Goal: Communication & Community: Participate in discussion

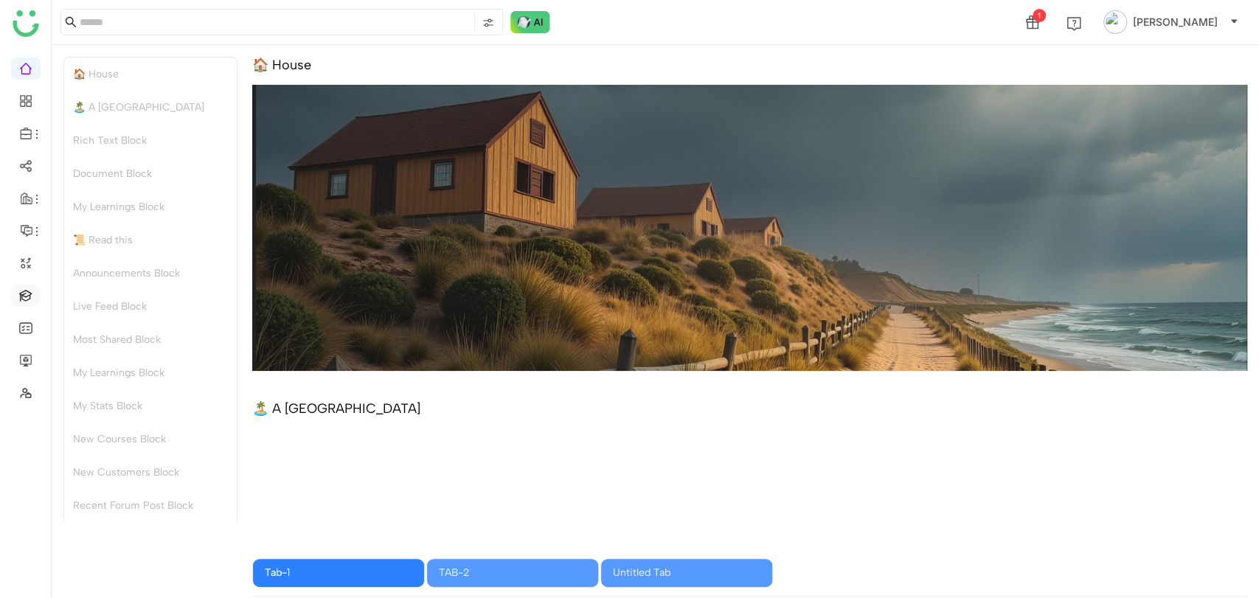
click at [32, 288] on link at bounding box center [25, 294] width 13 height 13
click at [19, 300] on link at bounding box center [25, 294] width 13 height 13
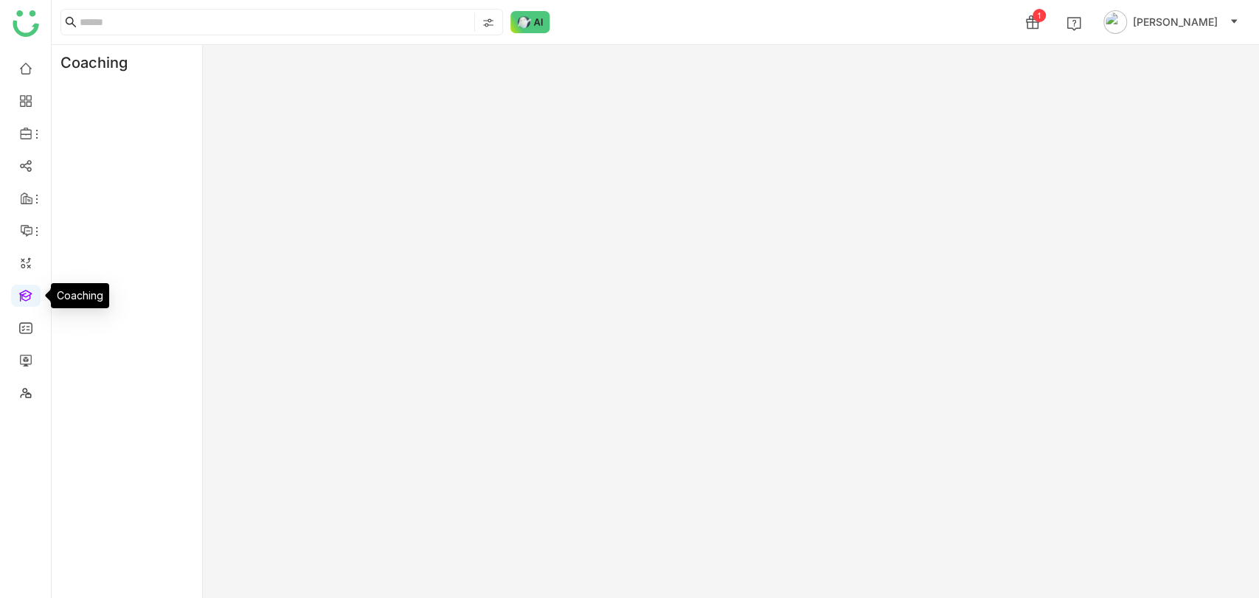
click at [24, 294] on link at bounding box center [25, 294] width 13 height 13
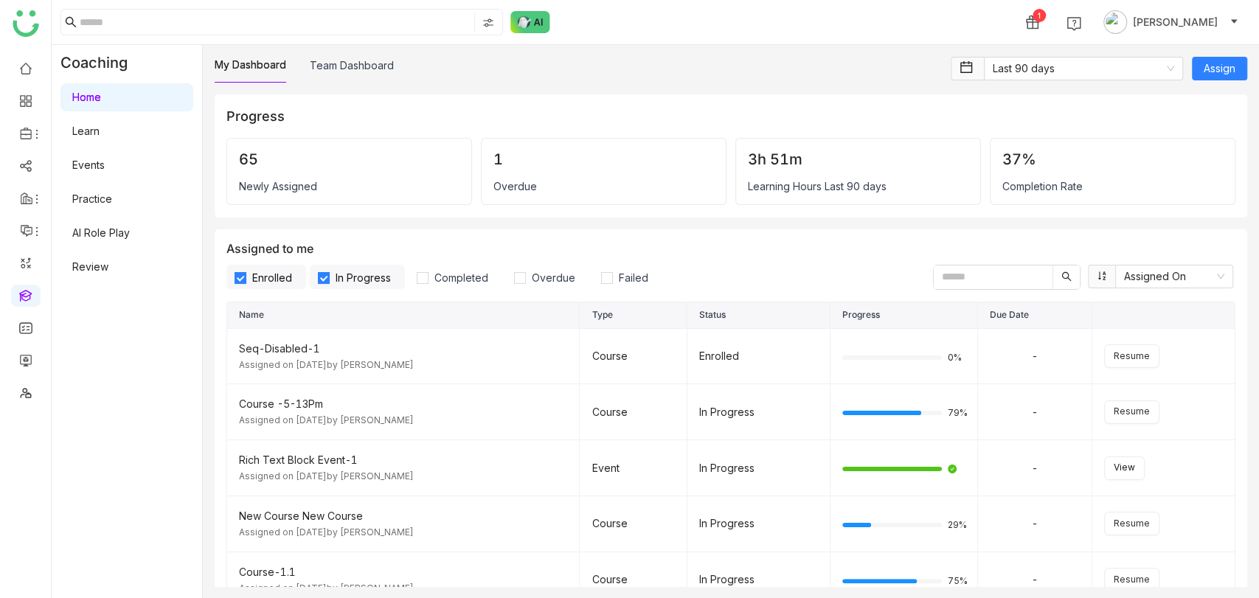
click at [98, 236] on link "AI Role Play" at bounding box center [101, 232] width 58 height 13
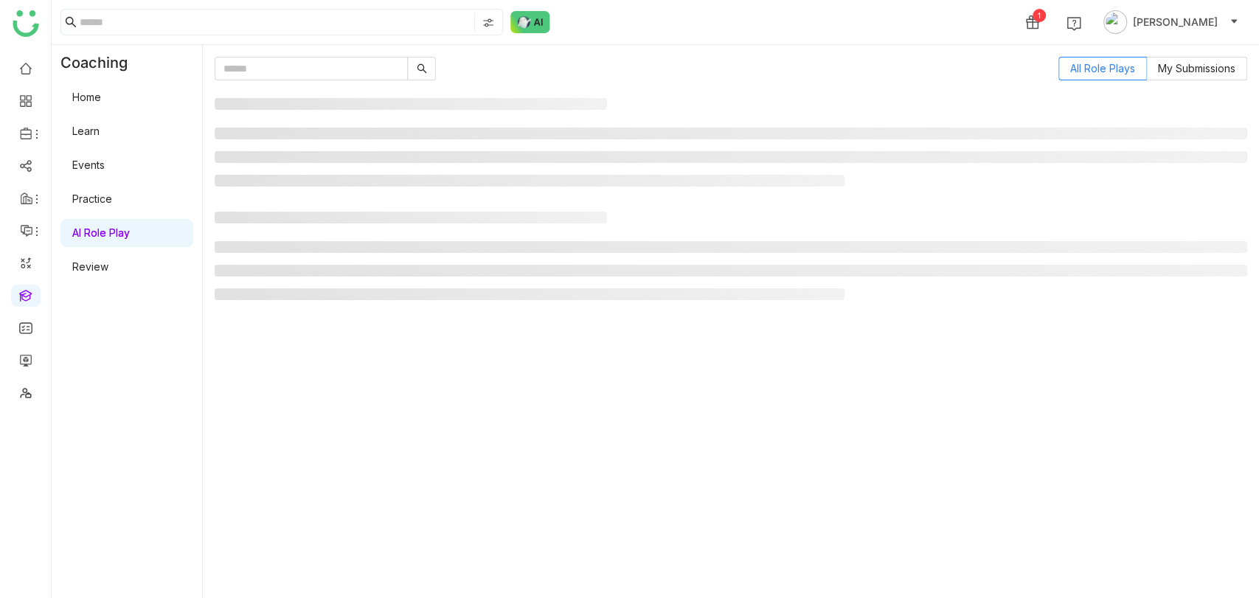
click at [98, 236] on link "AI Role Play" at bounding box center [101, 232] width 58 height 13
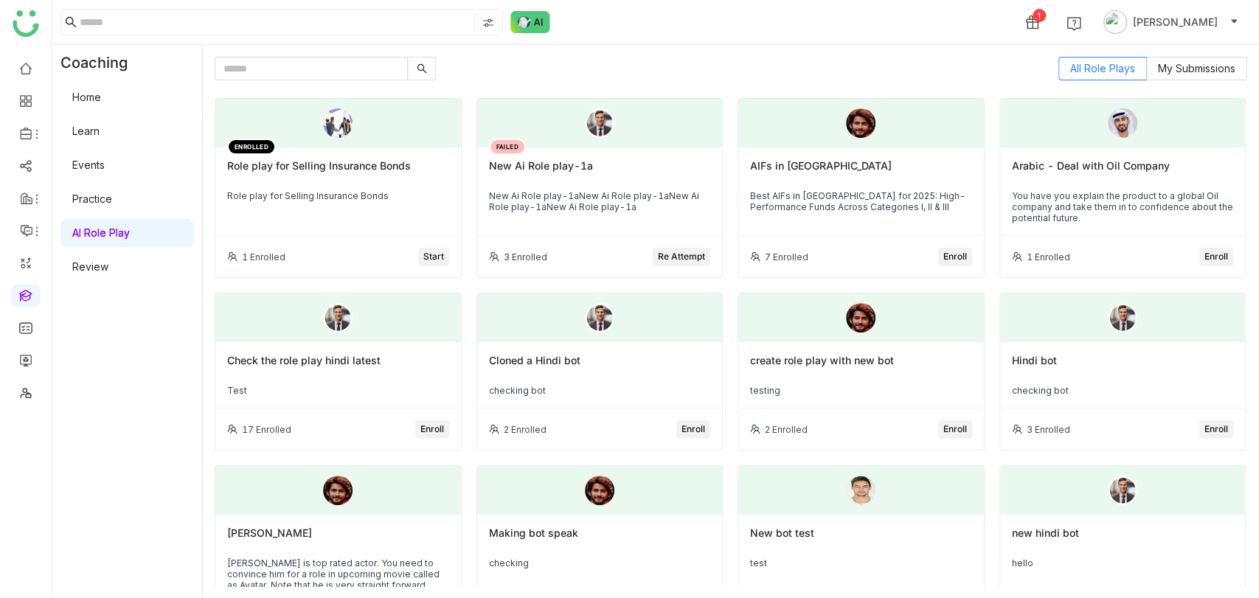
click at [435, 255] on span "Start" at bounding box center [433, 257] width 21 height 14
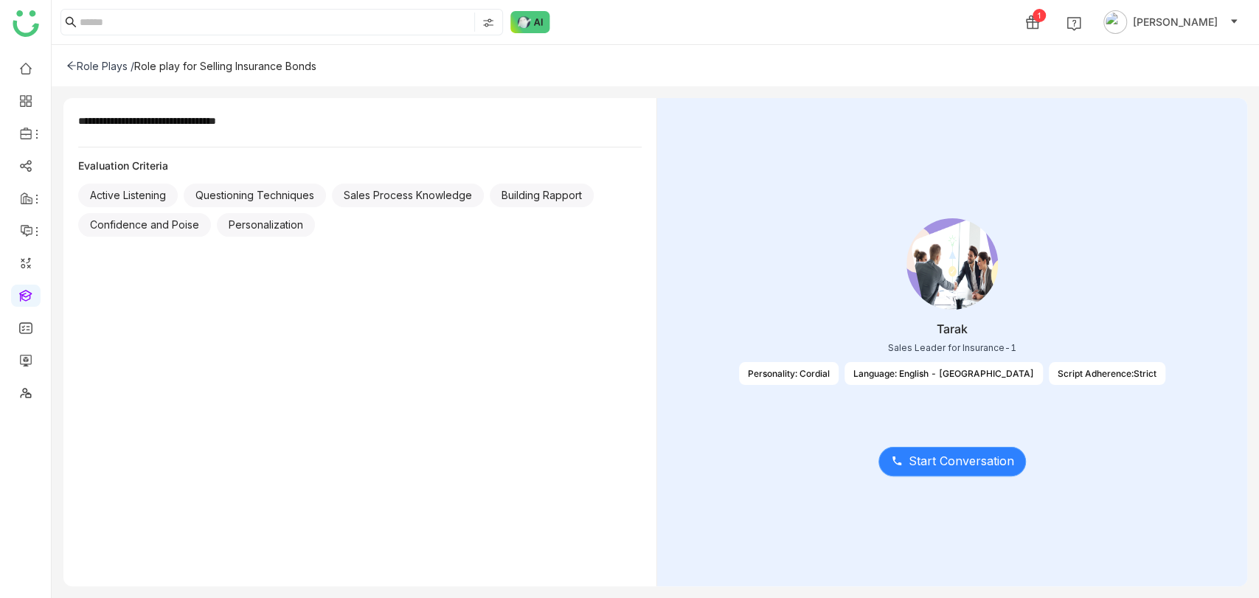
click at [951, 462] on span "Start Conversation" at bounding box center [961, 461] width 105 height 18
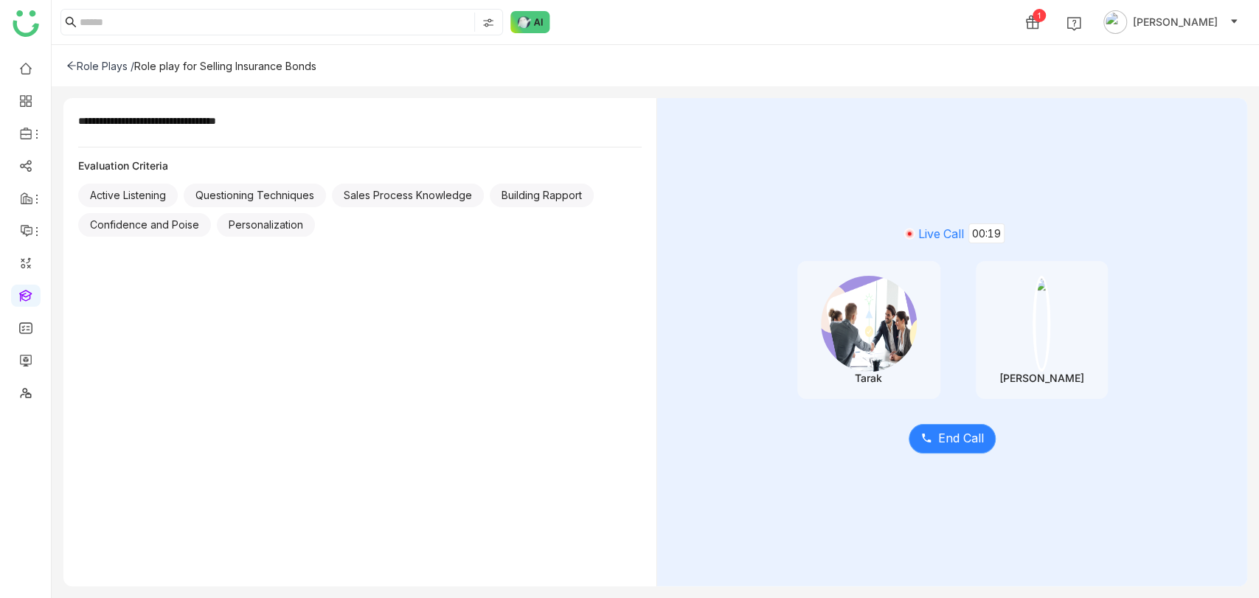
click at [951, 440] on span "End Call" at bounding box center [961, 438] width 46 height 18
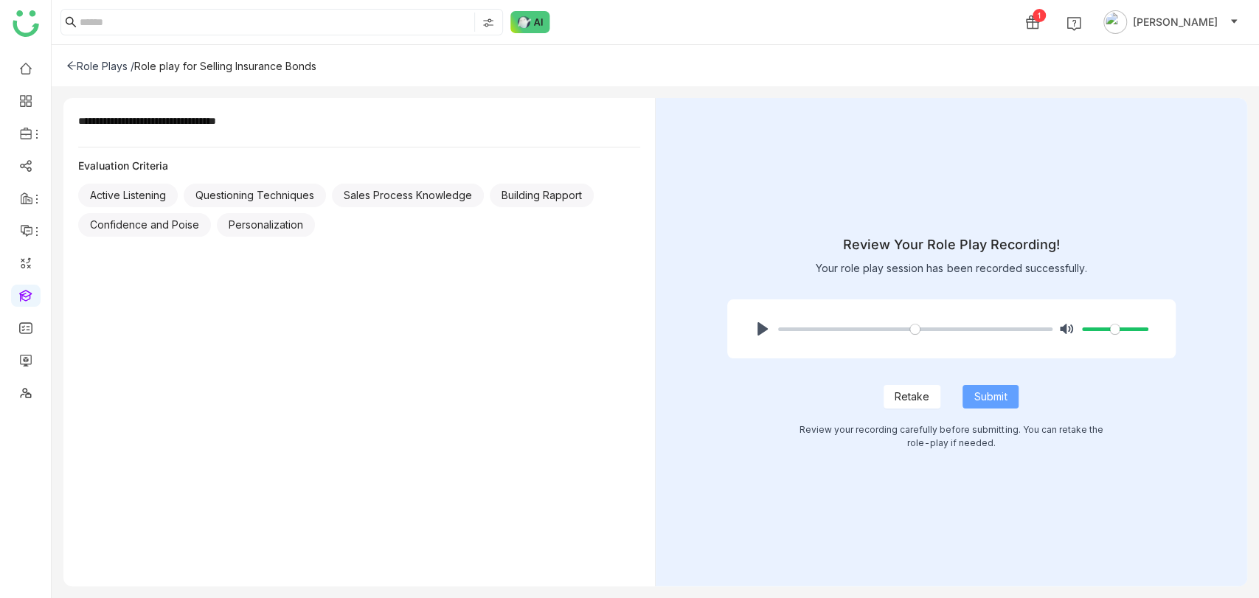
click at [985, 398] on span "Submit" at bounding box center [990, 397] width 32 height 16
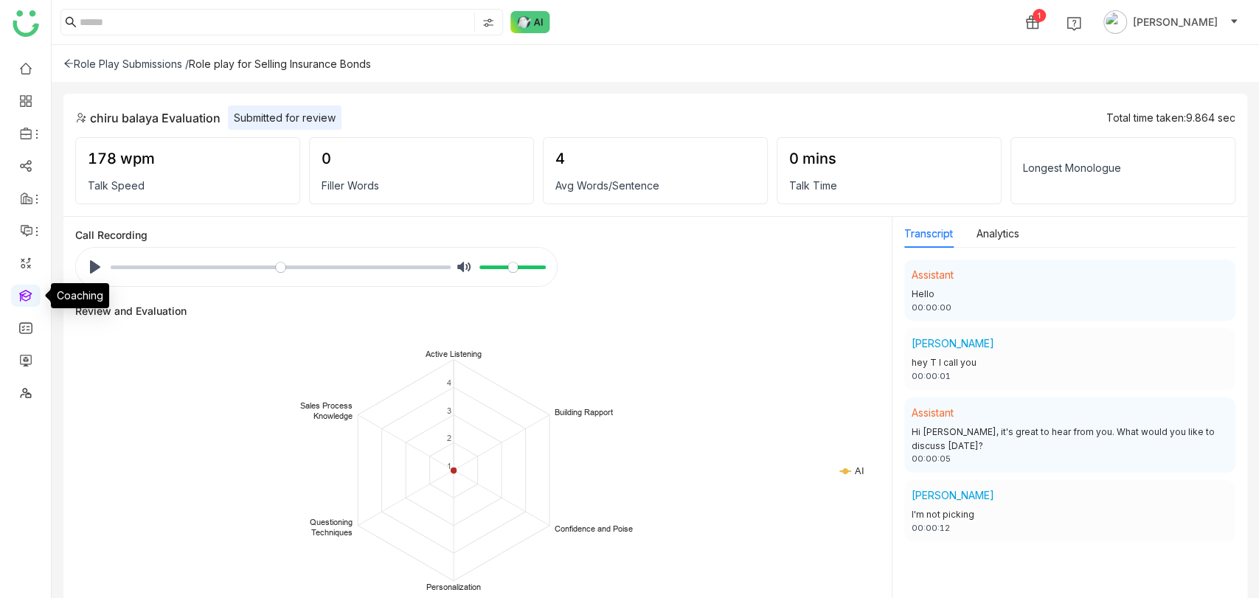
click at [30, 301] on link at bounding box center [25, 294] width 13 height 13
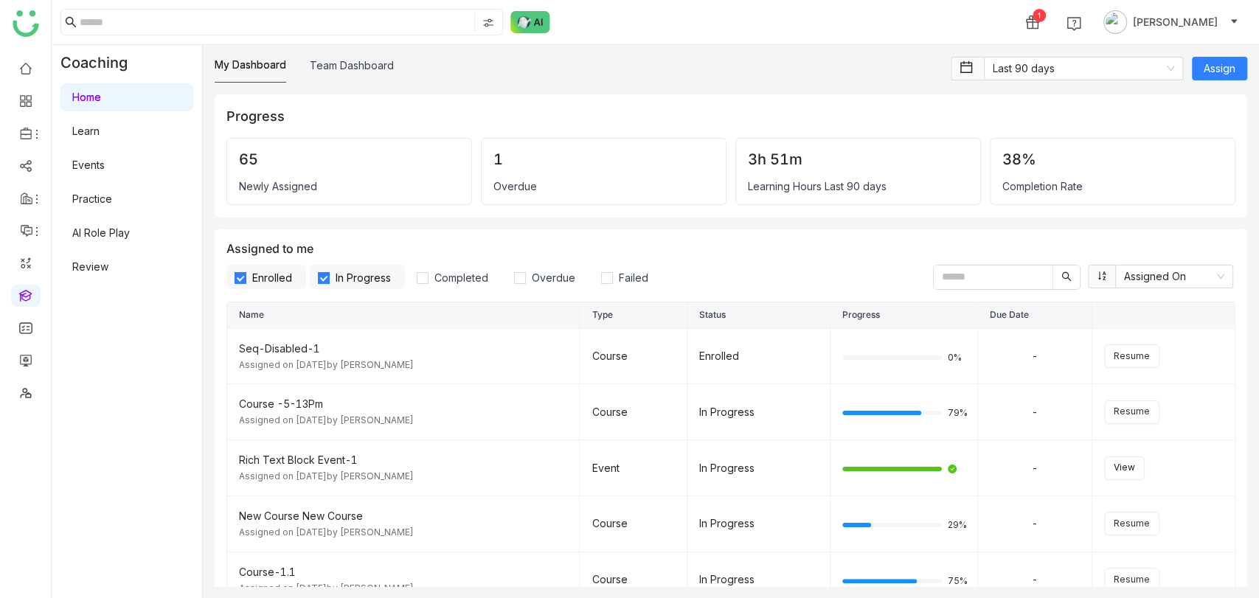
click at [100, 131] on link "Learn" at bounding box center [85, 131] width 27 height 13
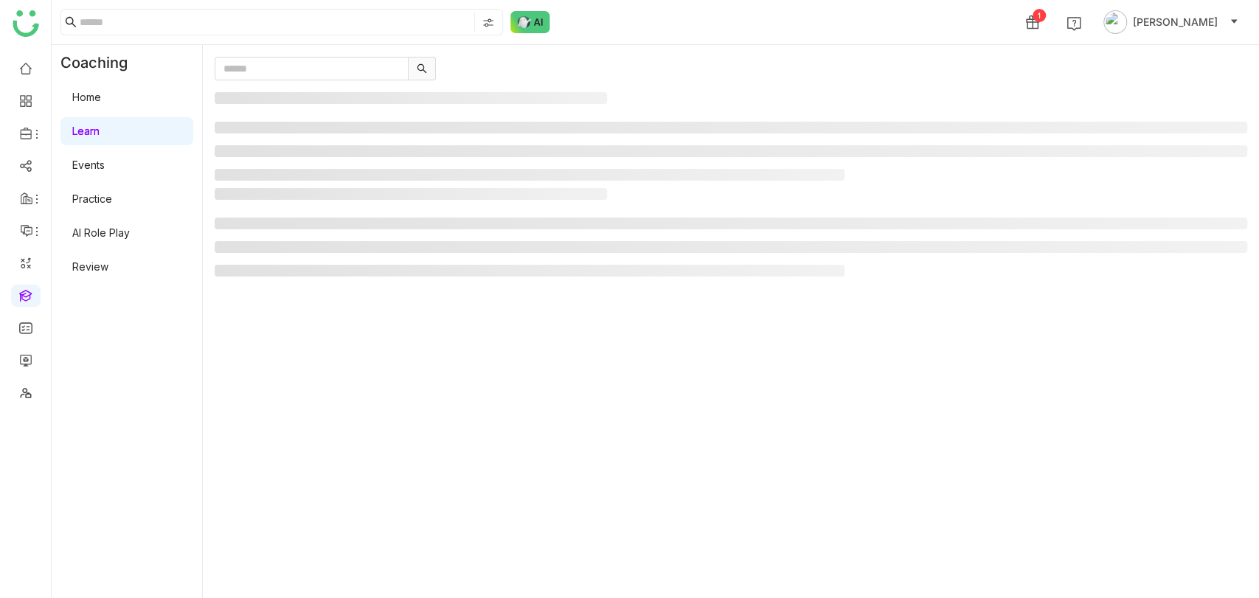
click at [100, 131] on link "Learn" at bounding box center [85, 131] width 27 height 13
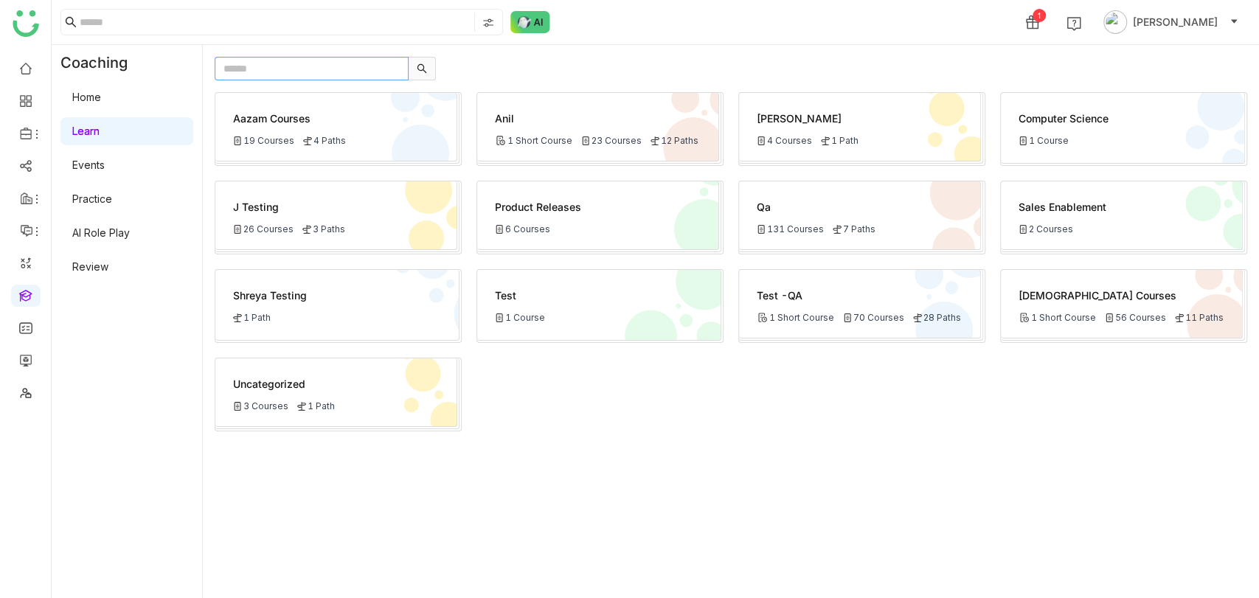
click at [270, 65] on input "text" at bounding box center [312, 69] width 194 height 24
paste input "**********"
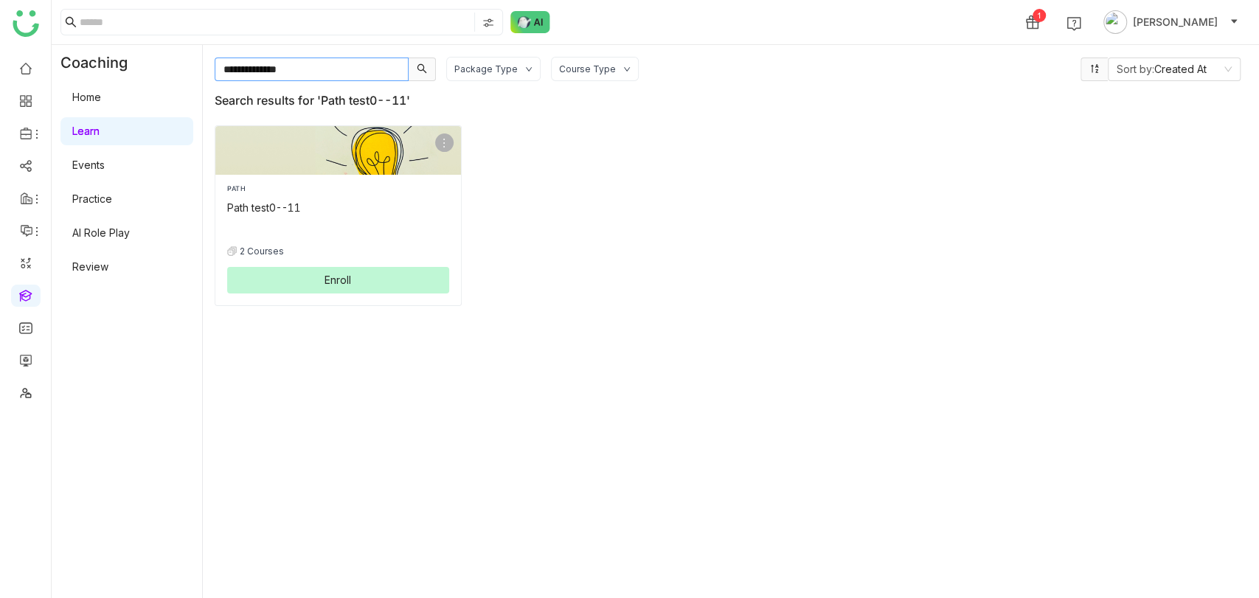
type input "**********"
click at [353, 280] on button "Enroll" at bounding box center [338, 280] width 222 height 27
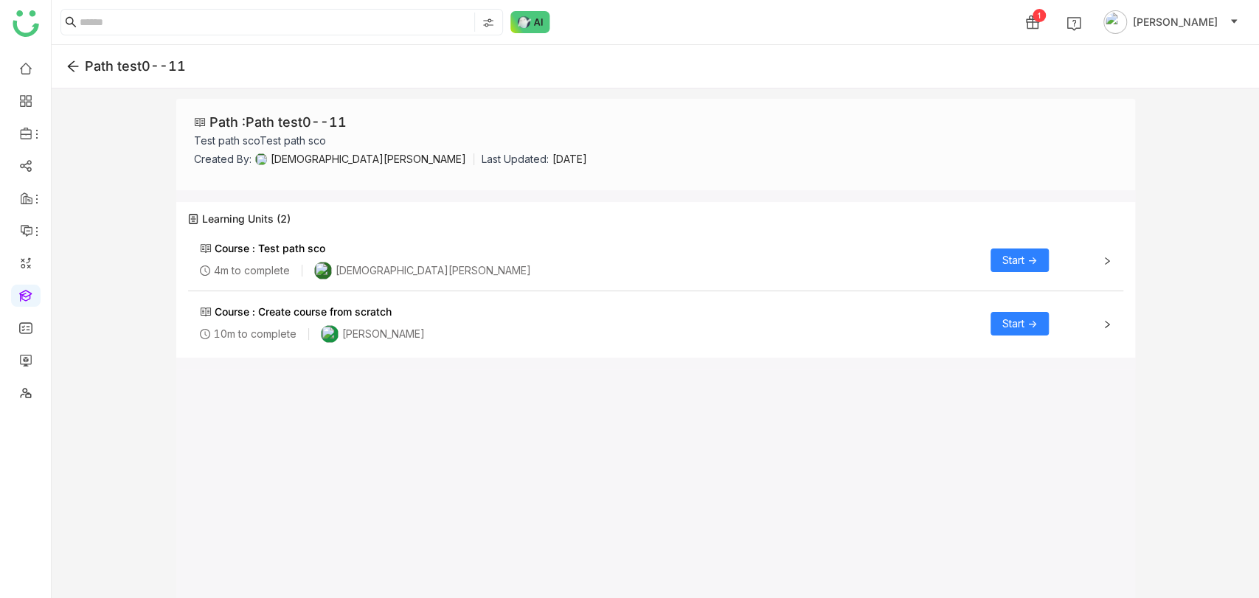
click at [1020, 266] on span "Start ->" at bounding box center [1019, 260] width 35 height 16
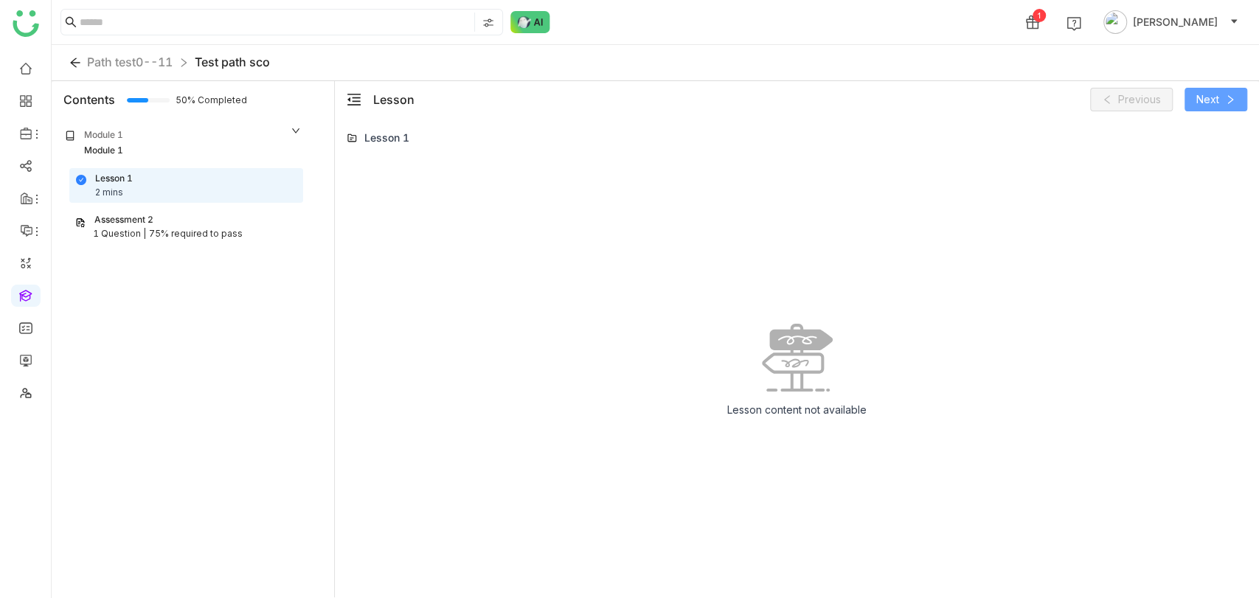
click at [1203, 90] on button "Next" at bounding box center [1216, 100] width 63 height 24
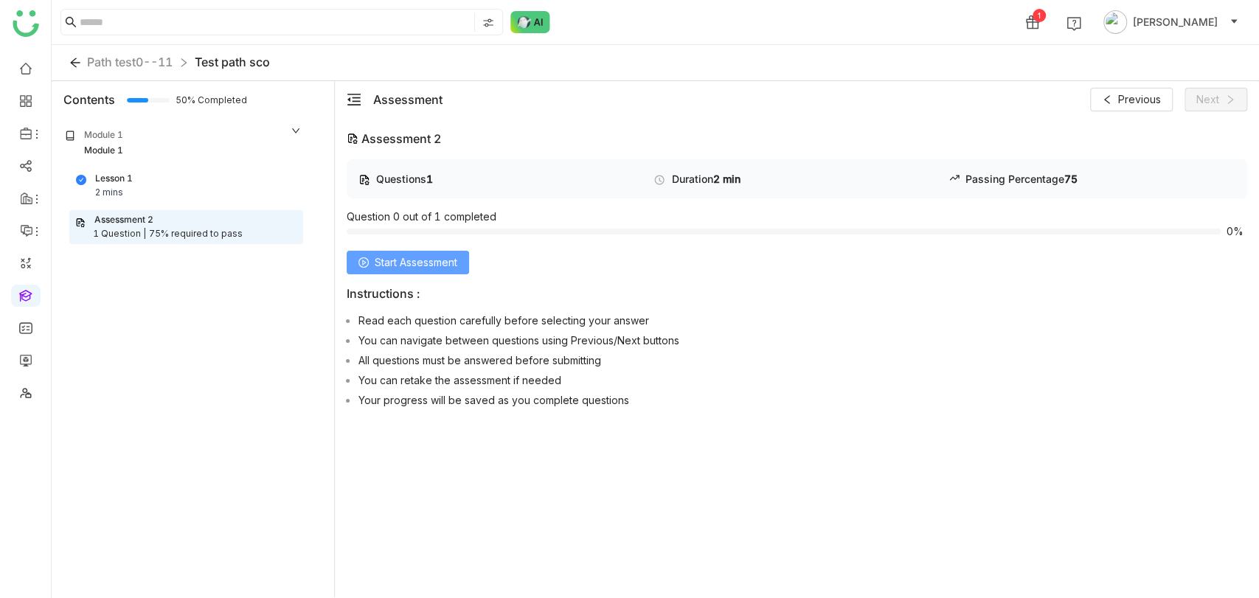
click at [449, 254] on span "Start Assessment" at bounding box center [416, 262] width 83 height 16
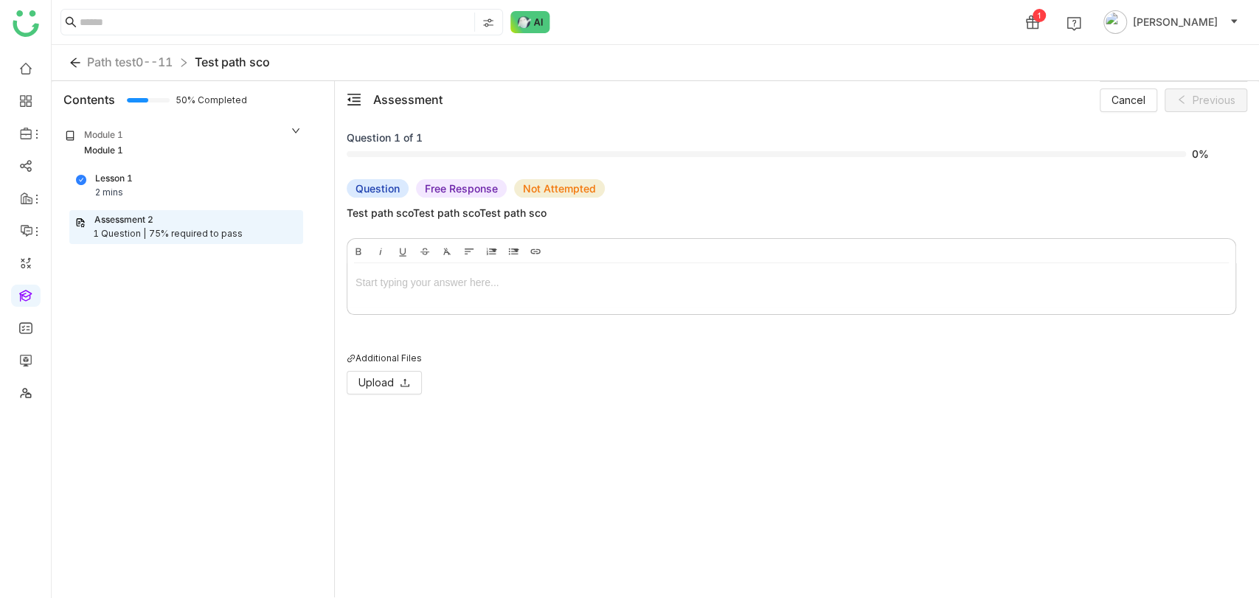
click at [395, 285] on div at bounding box center [792, 282] width 872 height 16
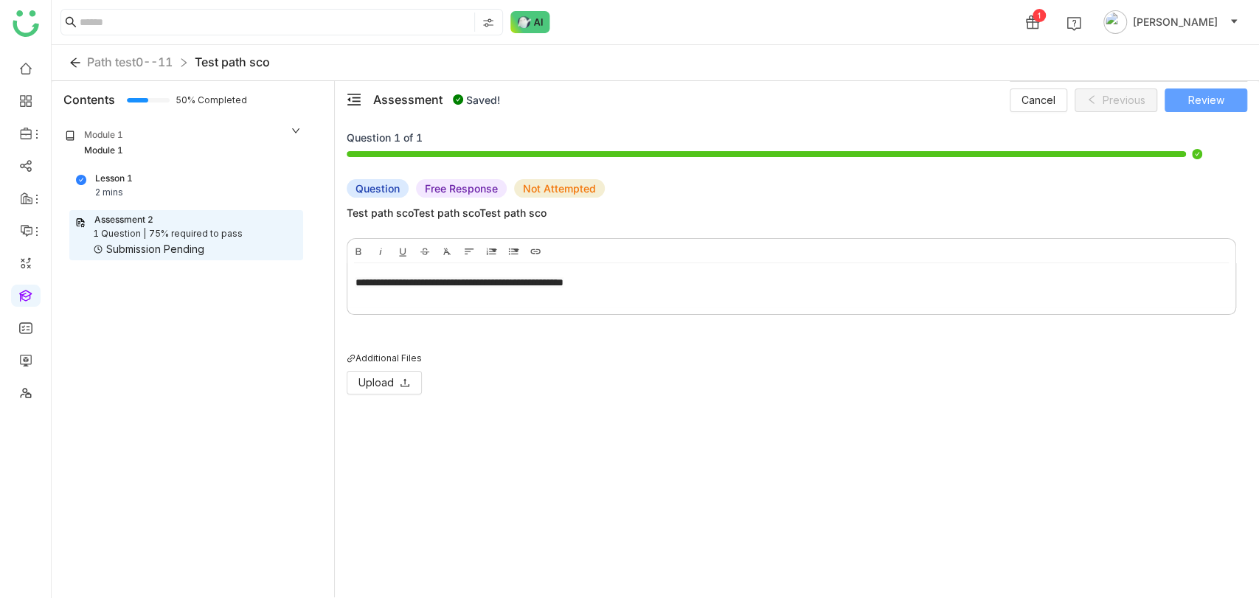
click at [1221, 97] on span "Review" at bounding box center [1206, 100] width 36 height 16
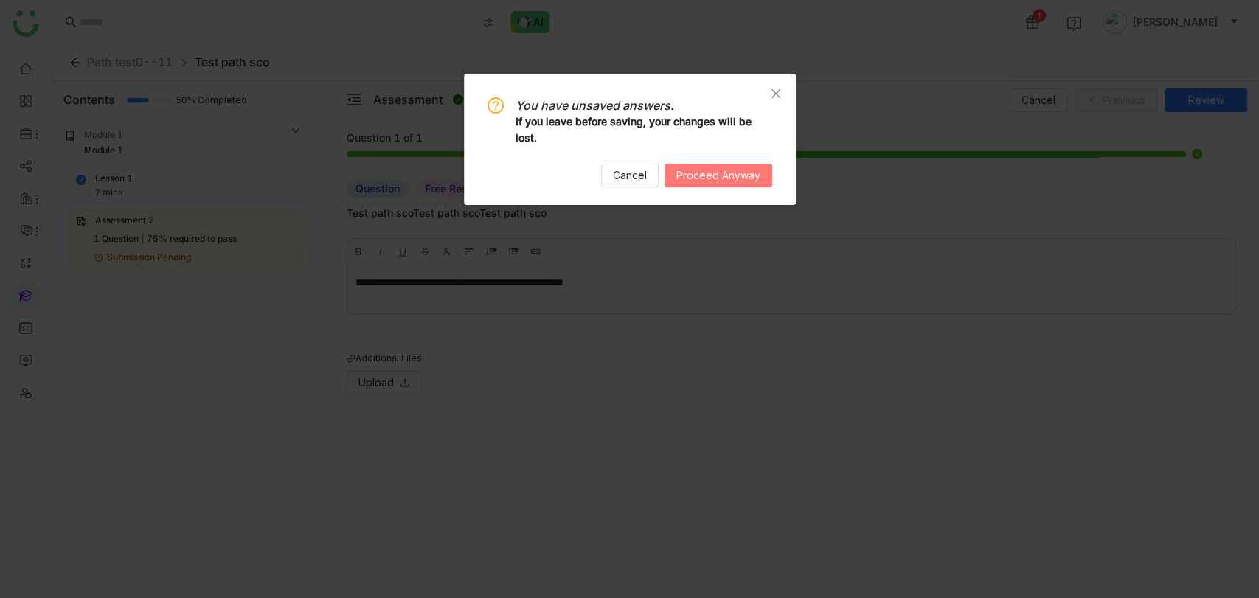
click at [755, 178] on span "Proceed Anyway" at bounding box center [718, 175] width 84 height 16
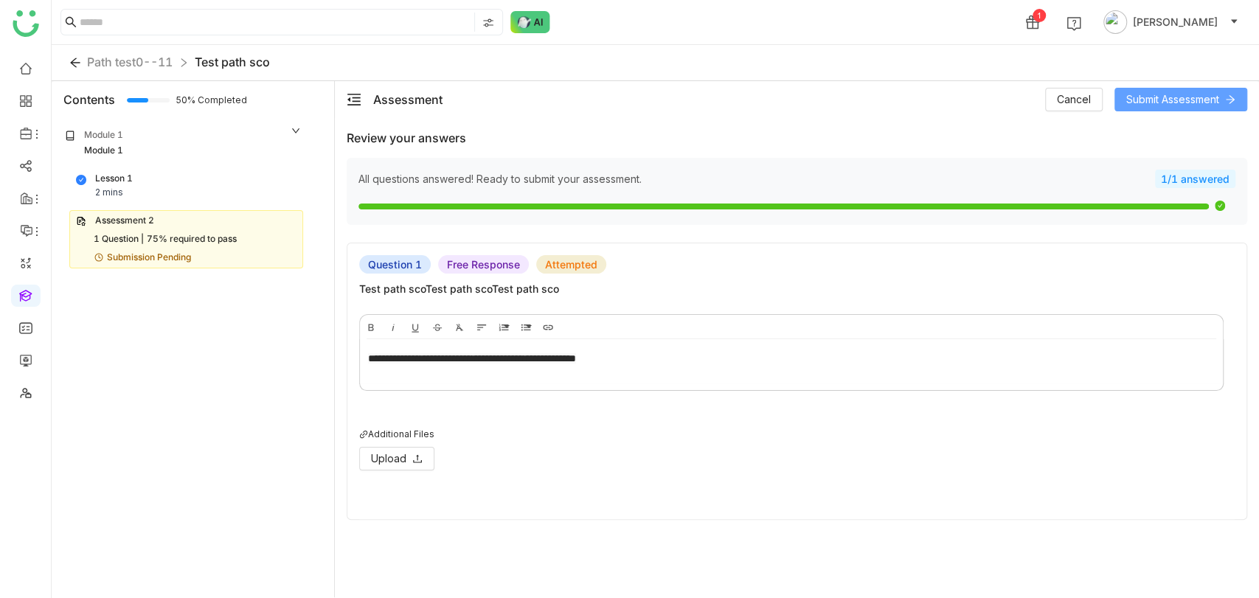
click at [1196, 105] on span "Submit Assessment" at bounding box center [1172, 99] width 93 height 16
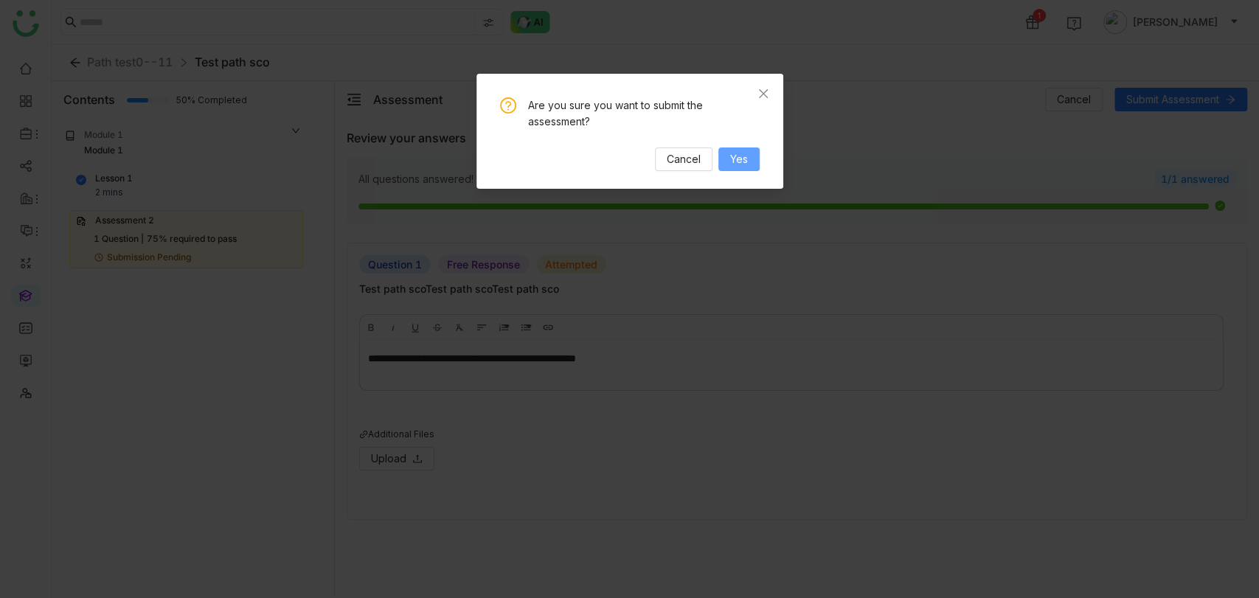
click at [738, 155] on span "Yes" at bounding box center [739, 159] width 18 height 16
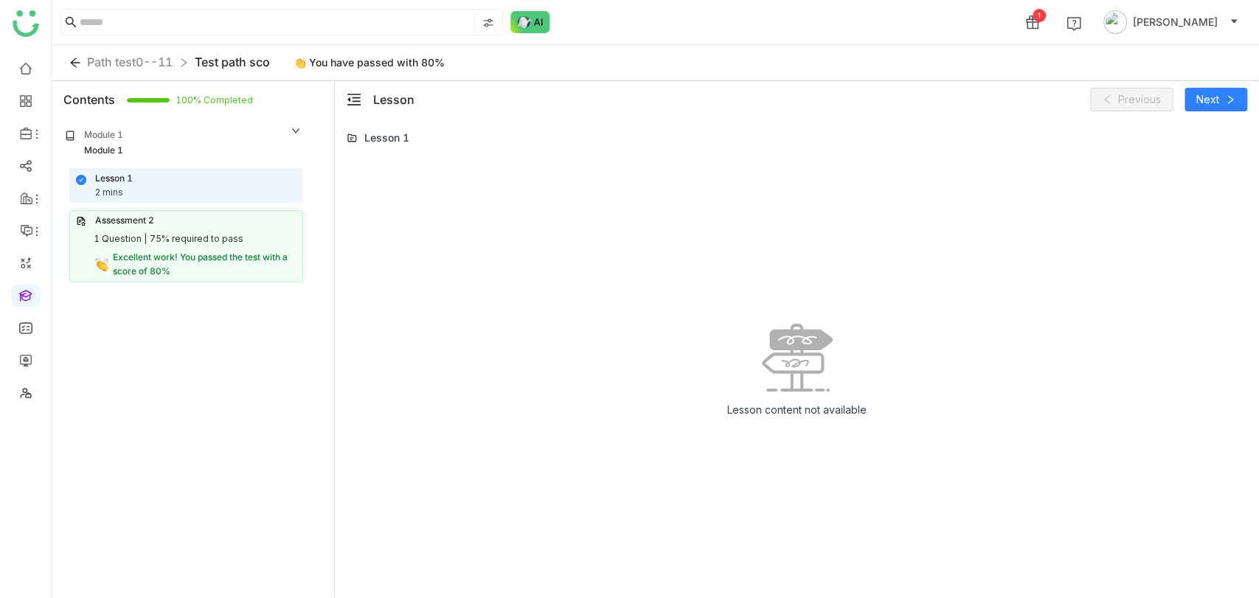
click at [232, 221] on div "Assessment 2" at bounding box center [186, 221] width 221 height 14
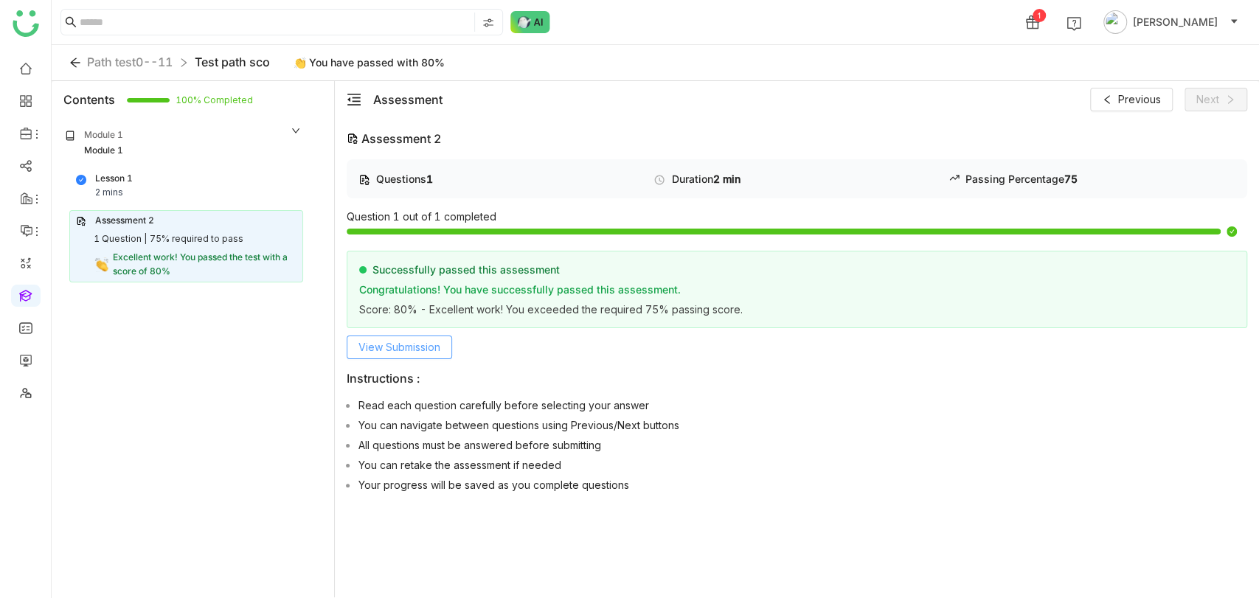
click at [424, 351] on span "View Submission" at bounding box center [399, 347] width 82 height 16
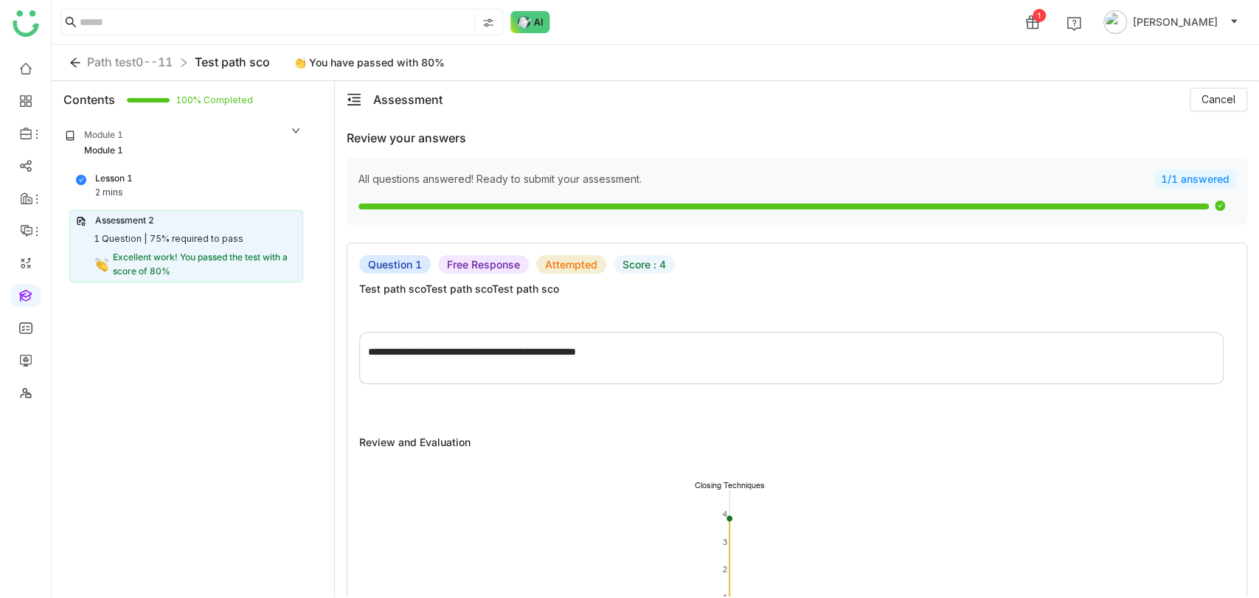
click at [685, 336] on div "**********" at bounding box center [791, 355] width 863 height 44
click at [26, 356] on link at bounding box center [25, 359] width 13 height 13
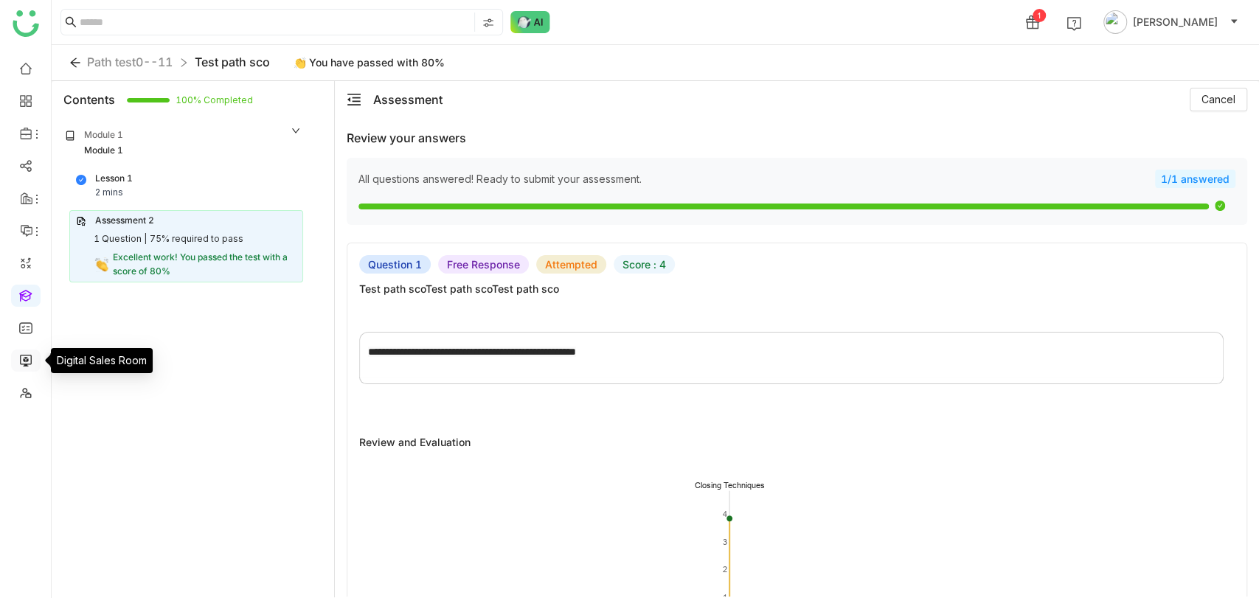
click at [26, 356] on link at bounding box center [25, 359] width 13 height 13
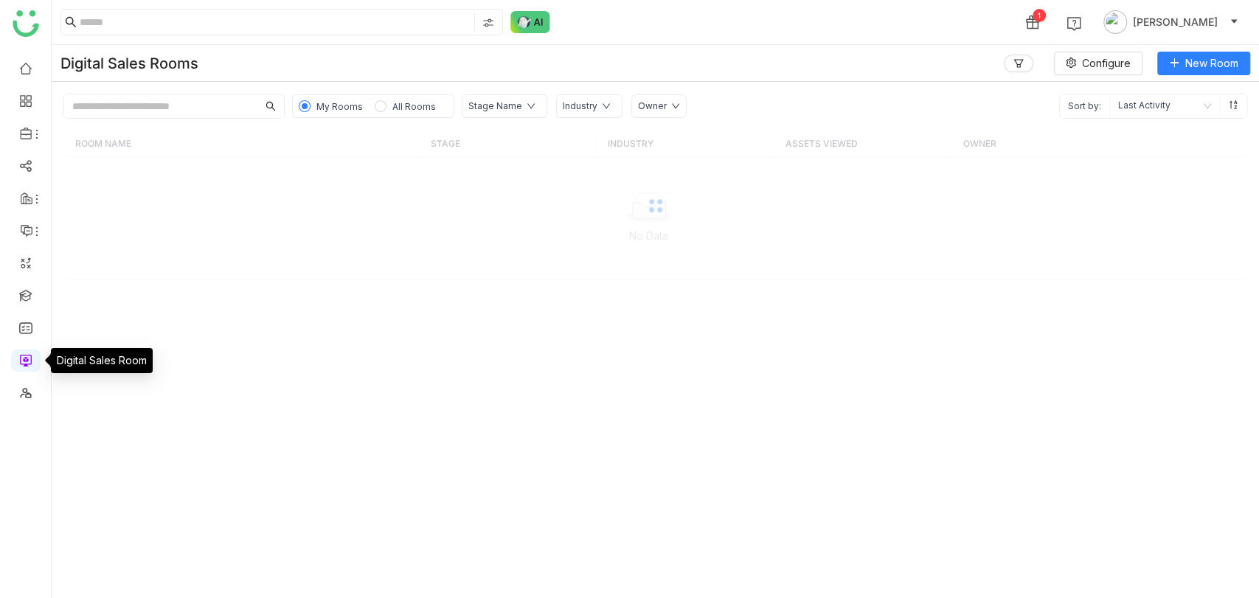
click at [26, 356] on link at bounding box center [25, 359] width 13 height 13
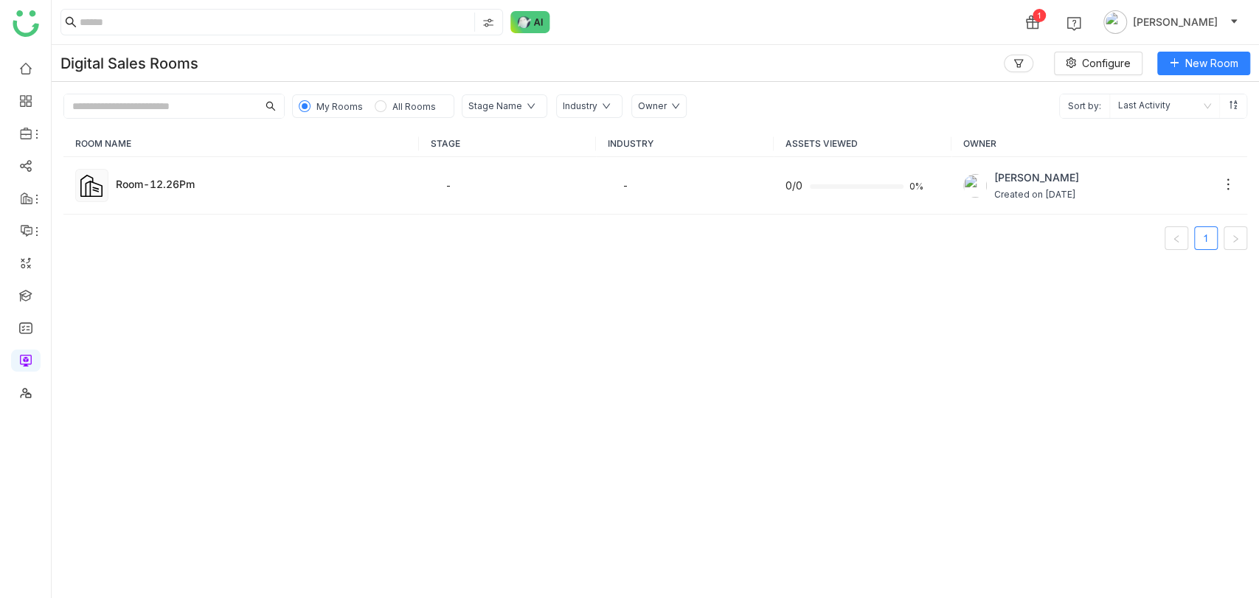
click at [395, 109] on span "All Rooms" at bounding box center [414, 106] width 44 height 11
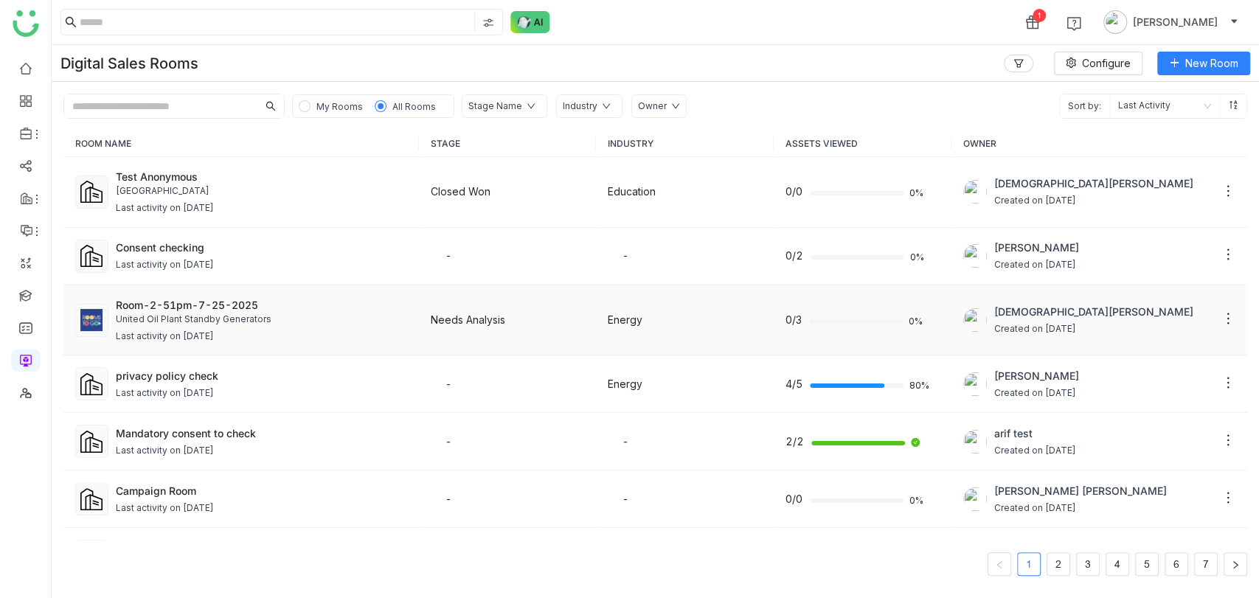
click at [299, 323] on div "United Oil Plant Standby Generators" at bounding box center [261, 320] width 291 height 14
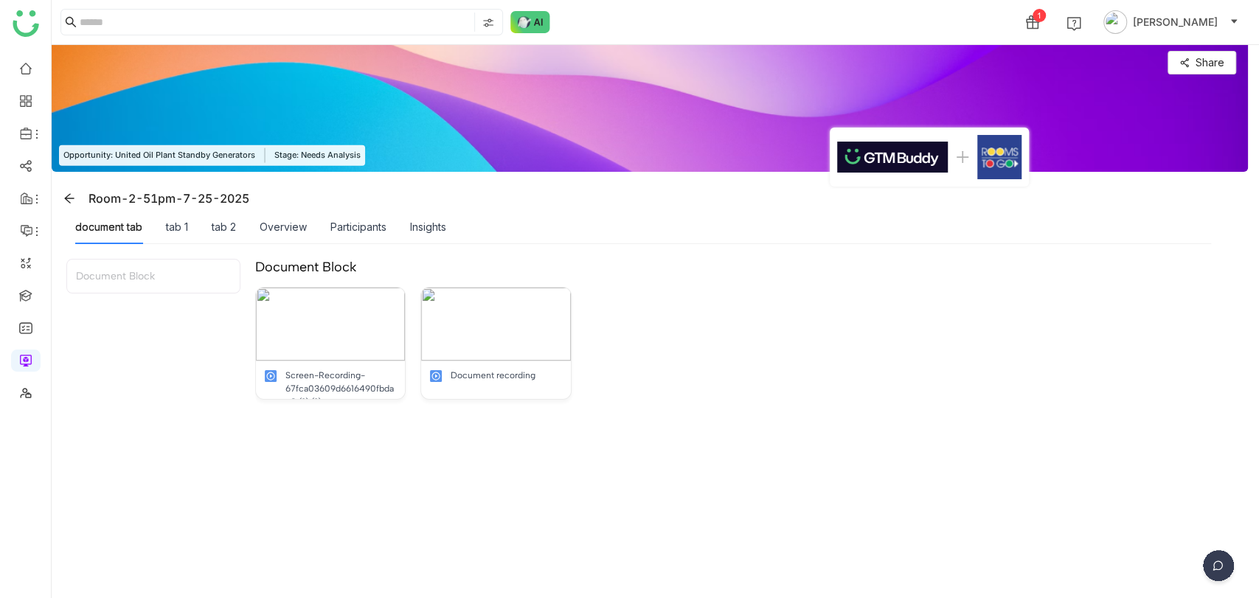
click at [1216, 561] on img at bounding box center [1218, 568] width 37 height 37
click at [385, 226] on div "Participants" at bounding box center [358, 227] width 56 height 16
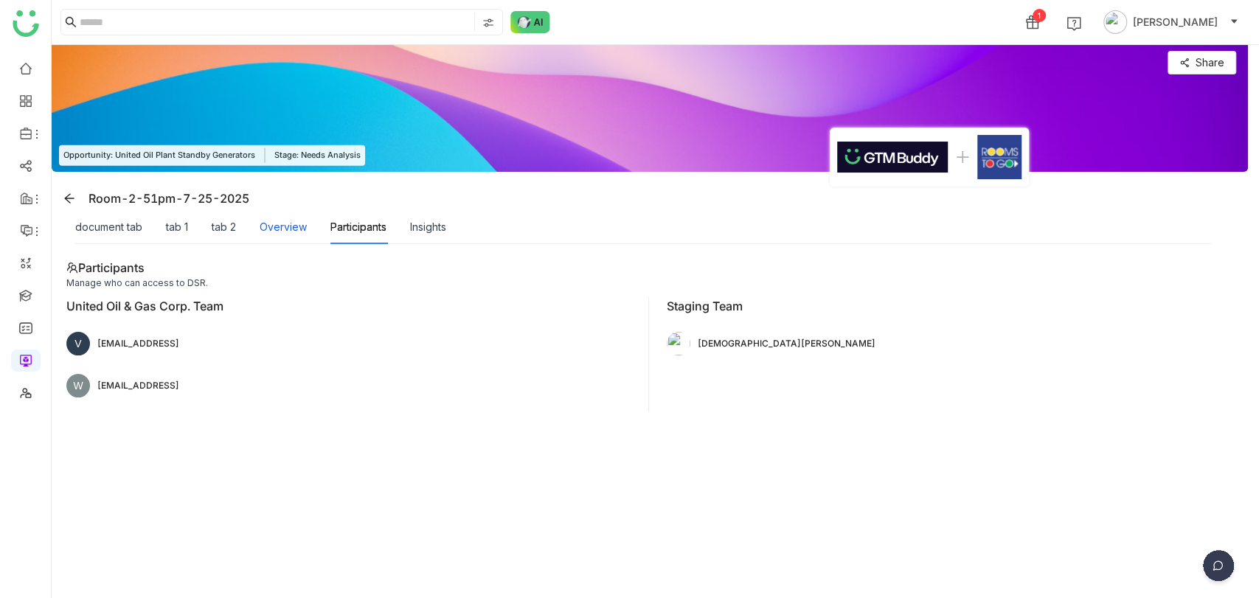
click at [287, 220] on div "Overview" at bounding box center [283, 227] width 47 height 16
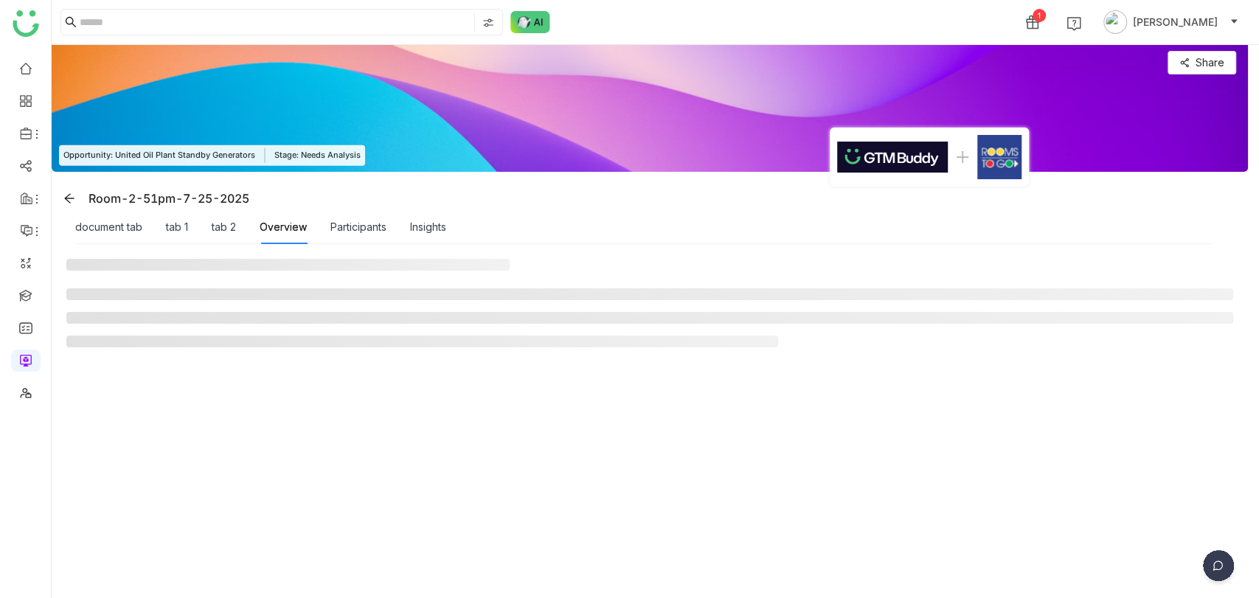
click at [355, 216] on div "Participants" at bounding box center [358, 227] width 56 height 34
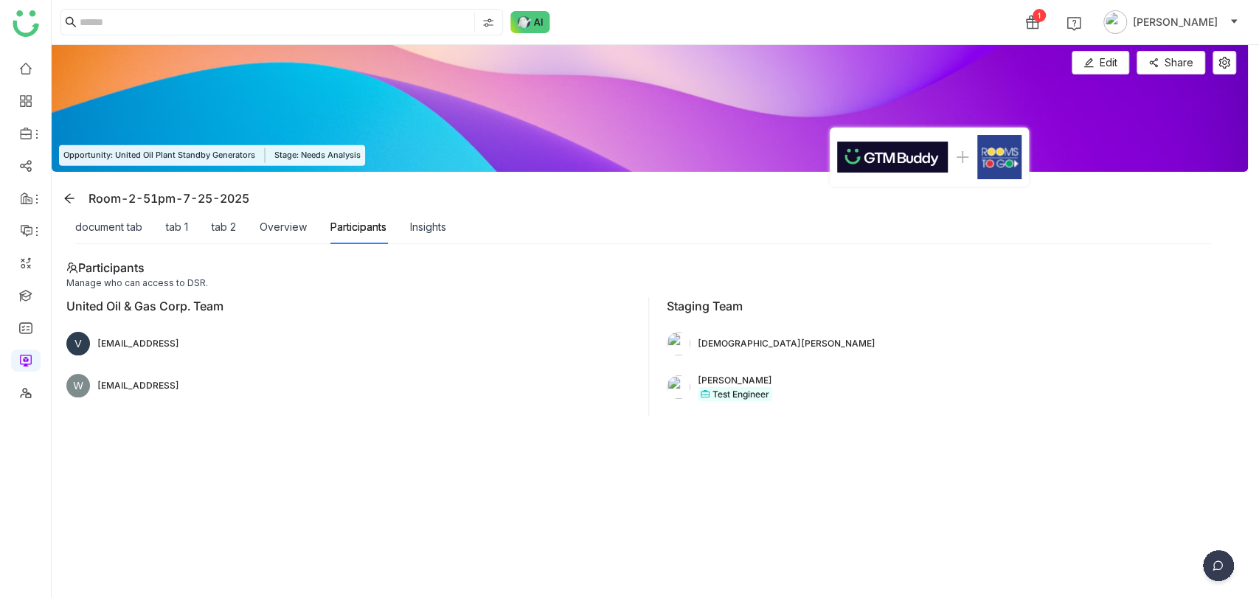
click at [1224, 567] on img at bounding box center [1218, 568] width 37 height 37
click at [1131, 469] on img at bounding box center [1161, 462] width 133 height 44
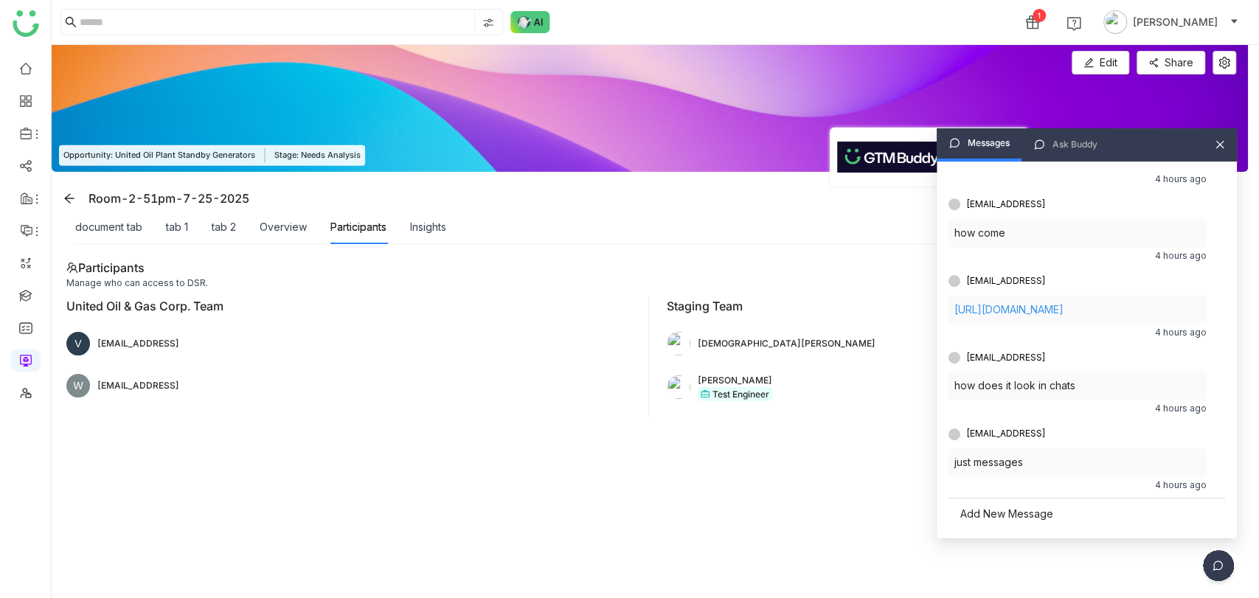
click at [996, 512] on div "Add New Message" at bounding box center [1087, 514] width 277 height 32
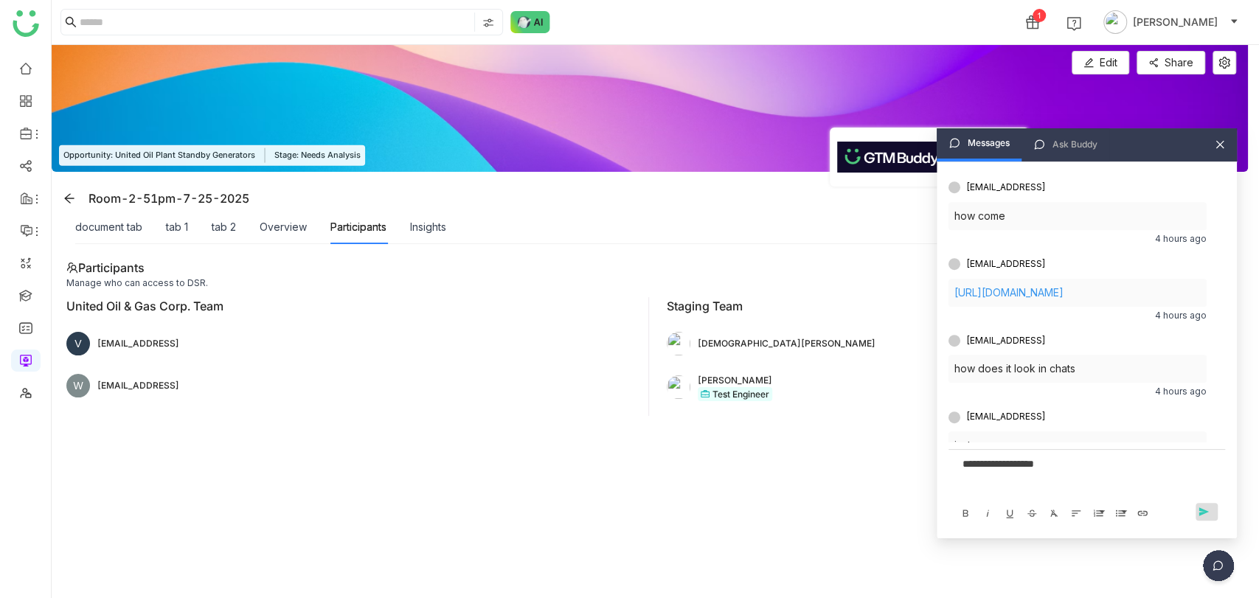
click at [1204, 510] on span "send" at bounding box center [1207, 512] width 22 height 13
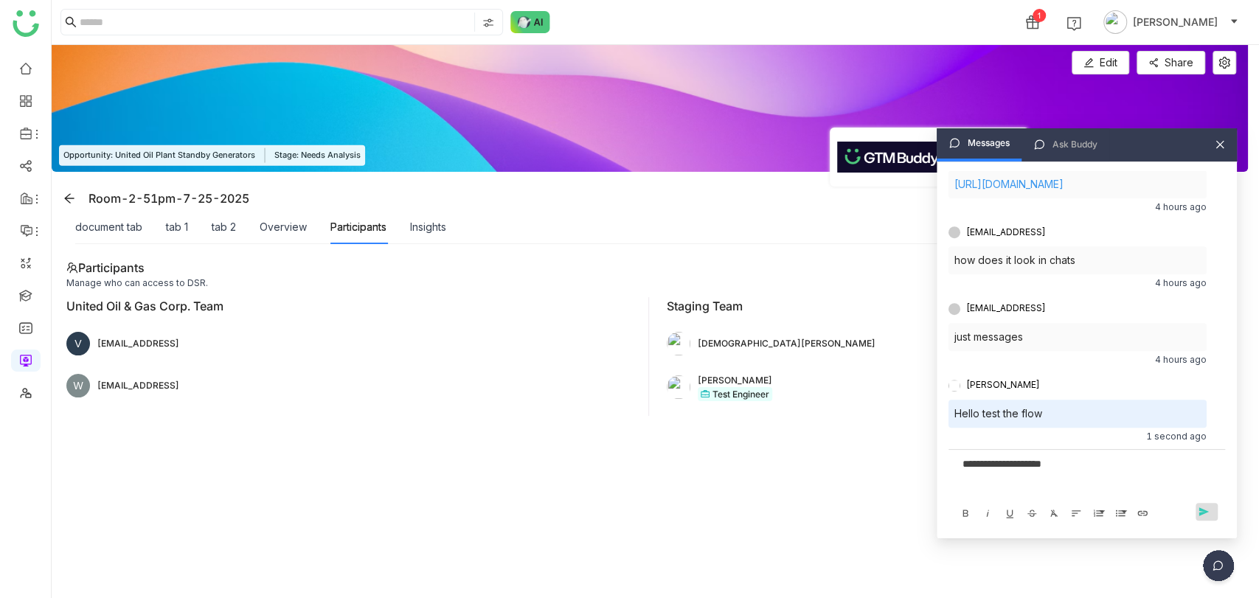
click at [1202, 516] on span "send" at bounding box center [1207, 512] width 22 height 13
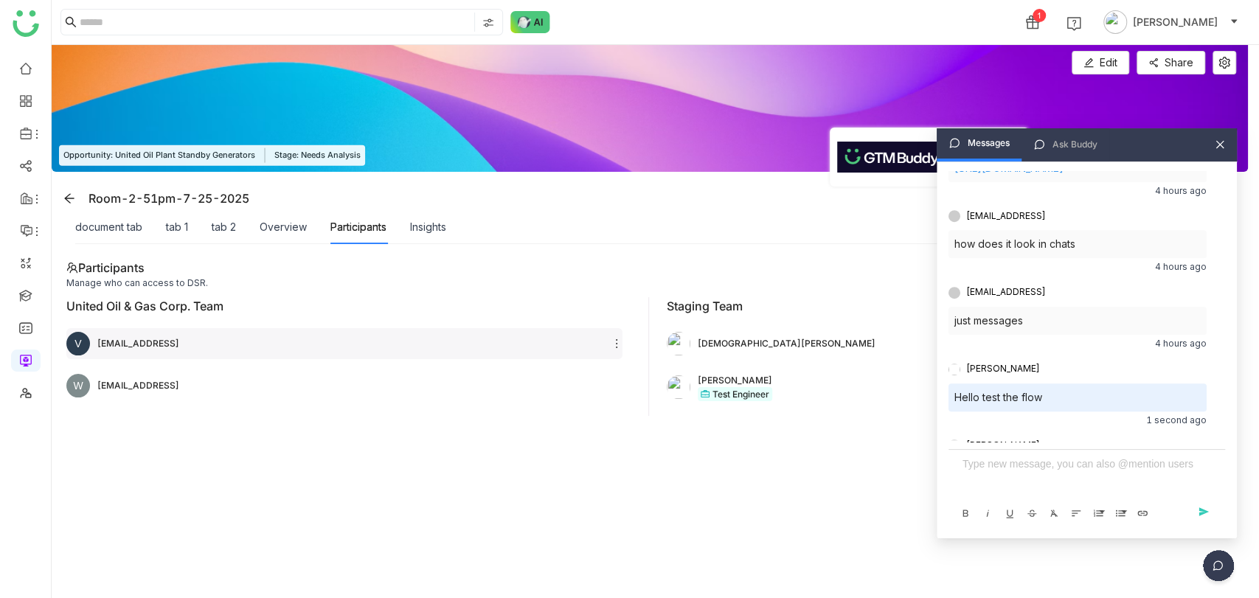
scroll to position [685, 0]
